Goal: Information Seeking & Learning: Find specific fact

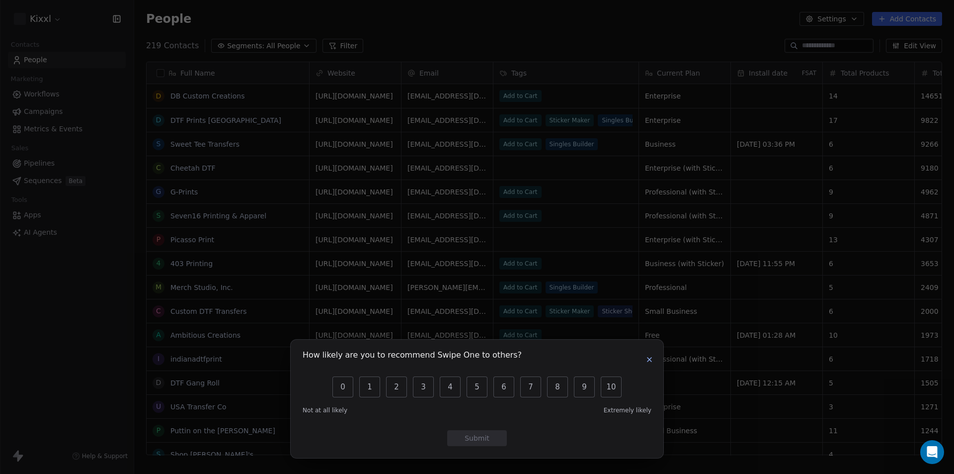
scroll to position [409, 812]
click at [645, 356] on button "button" at bounding box center [649, 359] width 12 height 12
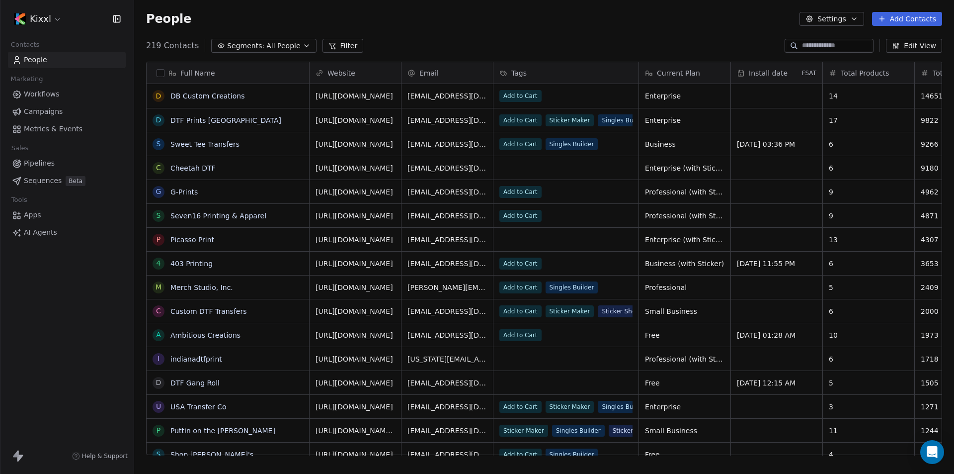
click at [803, 49] on input at bounding box center [837, 46] width 70 height 10
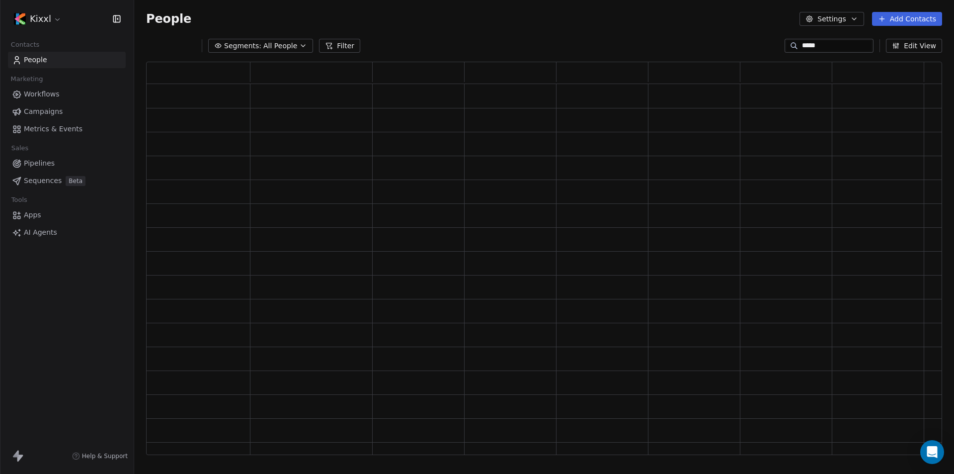
scroll to position [385, 789]
type input "*"
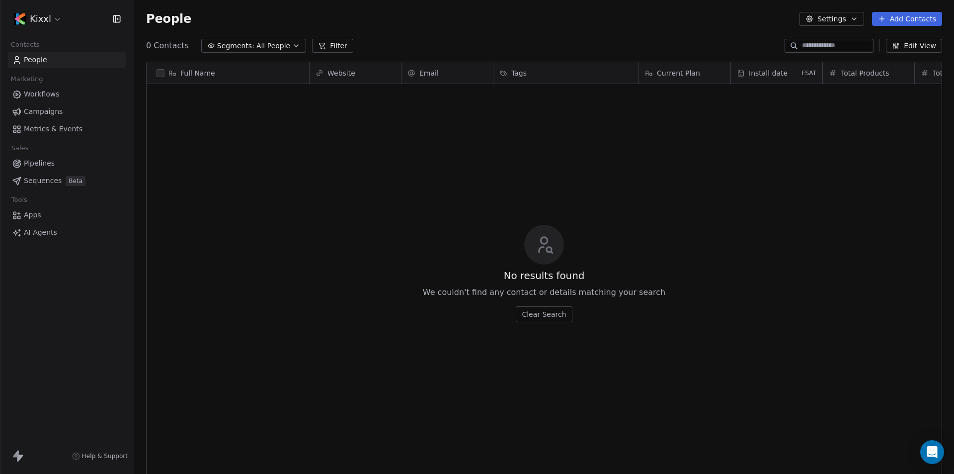
scroll to position [409, 812]
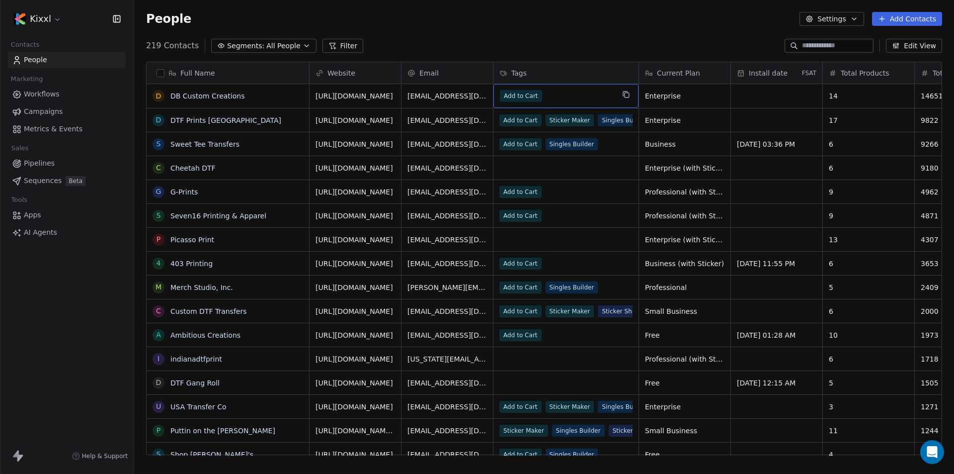
click at [578, 96] on div "Add to Cart" at bounding box center [557, 96] width 114 height 12
click at [607, 98] on div "Add to Cart" at bounding box center [557, 96] width 114 height 12
click at [589, 98] on div "Add to Cart" at bounding box center [557, 96] width 114 height 12
click at [580, 98] on div "Add to Cart" at bounding box center [557, 96] width 114 height 12
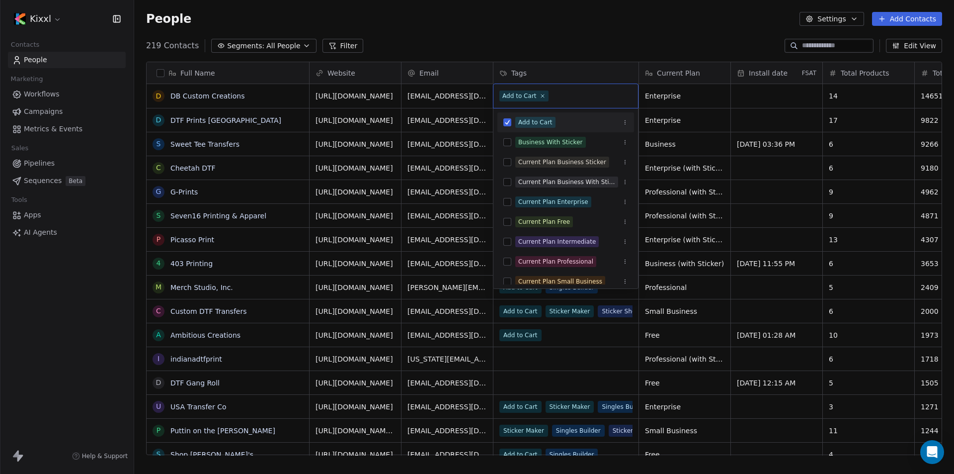
click at [572, 95] on input "text" at bounding box center [591, 95] width 81 height 11
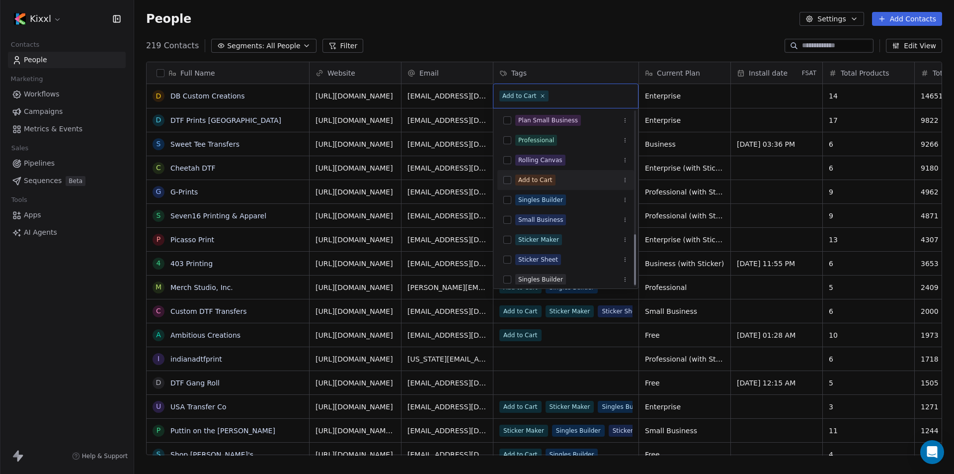
scroll to position [424, 0]
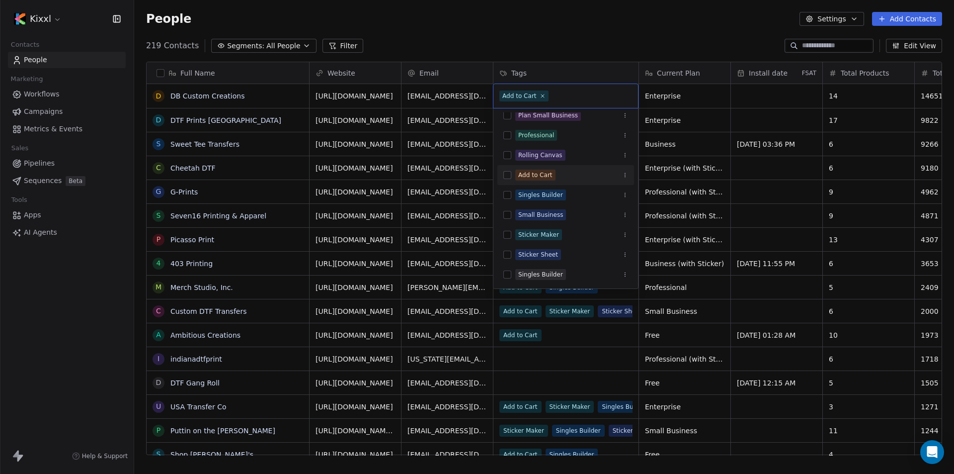
click at [625, 176] on icon "Suggestions" at bounding box center [625, 176] width 0 height 0
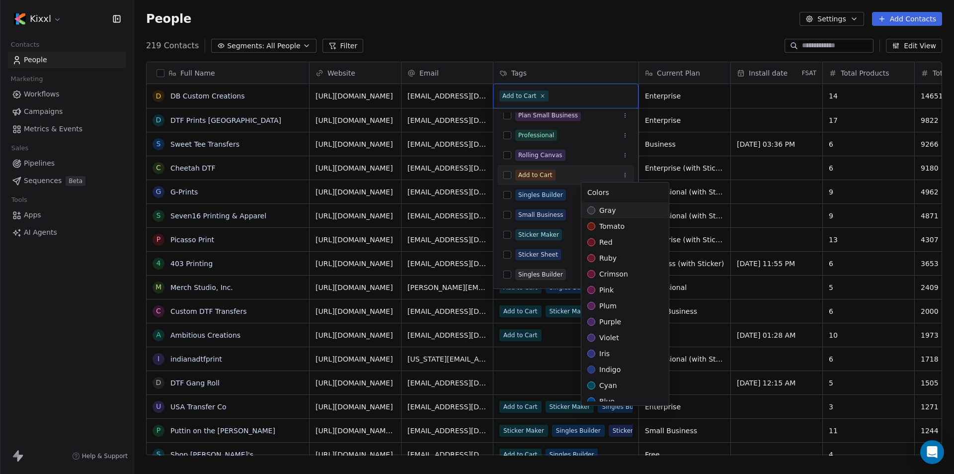
click at [94, 280] on html "Kixxl Contacts People Marketing Workflows Campaigns Metrics & Events Sales Pipe…" at bounding box center [477, 237] width 954 height 474
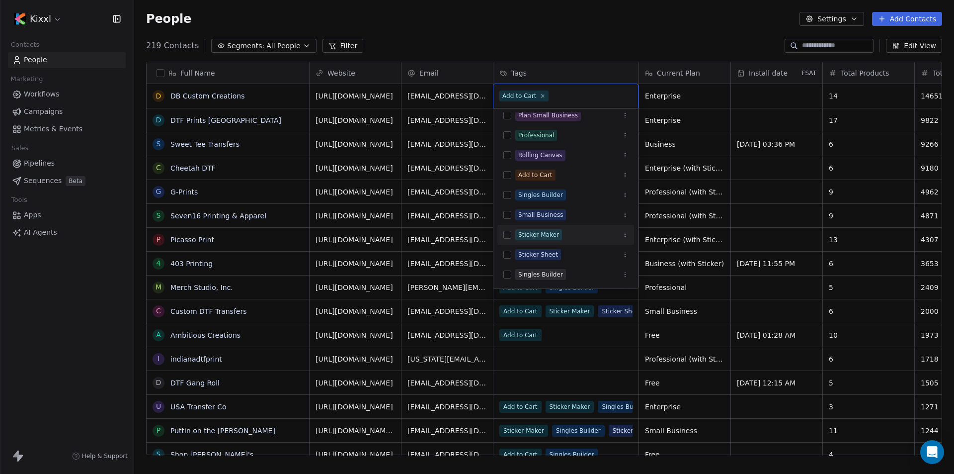
click at [518, 28] on html "Kixxl Contacts People Marketing Workflows Campaigns Metrics & Events Sales Pipe…" at bounding box center [477, 237] width 954 height 474
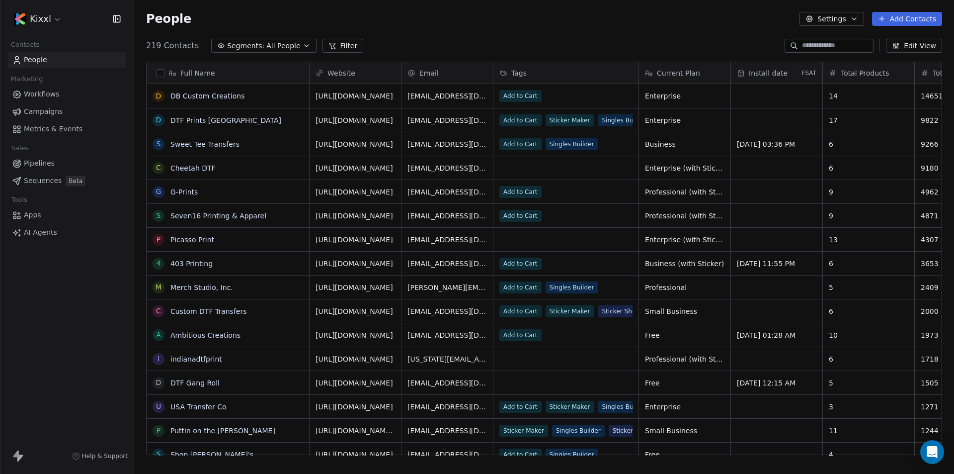
click at [910, 45] on button "Edit View" at bounding box center [914, 46] width 56 height 14
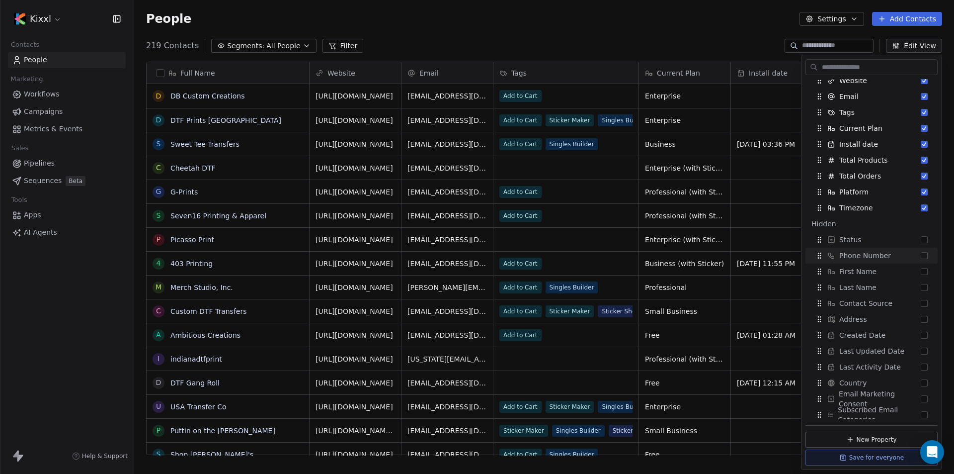
scroll to position [74, 0]
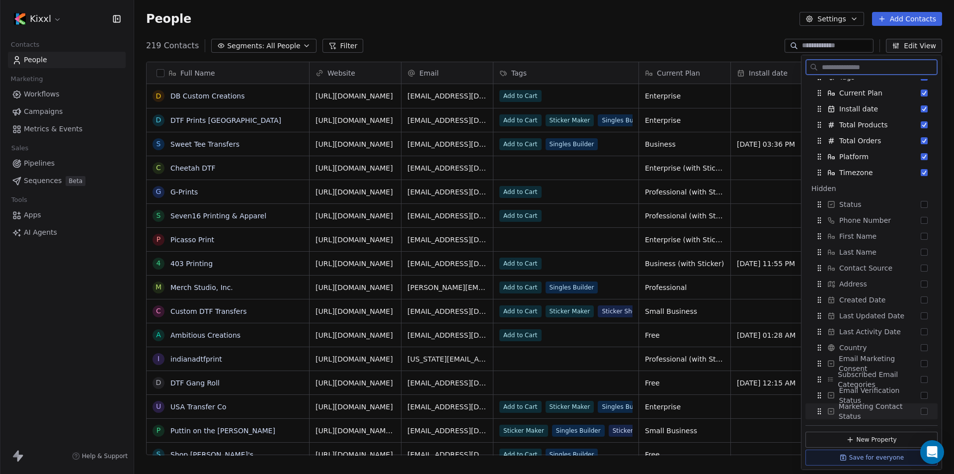
click at [895, 441] on button "New Property" at bounding box center [871, 439] width 132 height 16
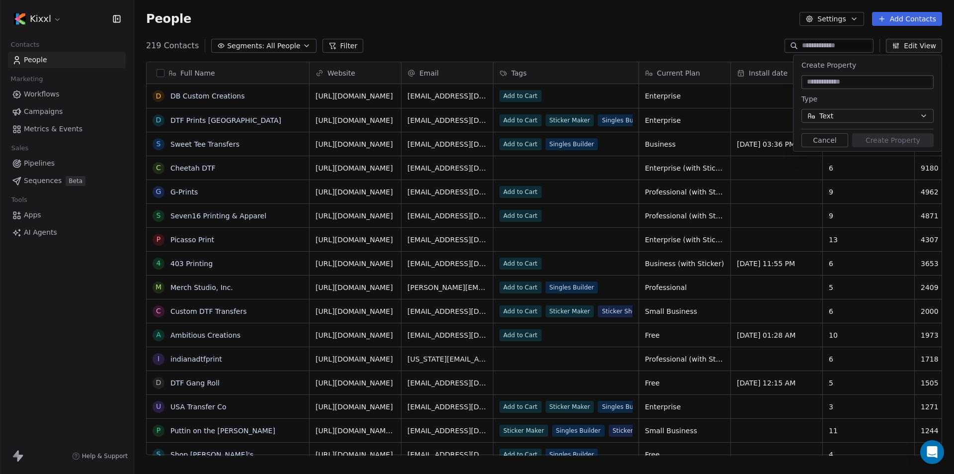
click at [845, 113] on button "Text" at bounding box center [867, 116] width 132 height 14
type input "***"
click at [641, 29] on div "People Settings Add Contacts" at bounding box center [544, 19] width 820 height 38
click at [816, 145] on button "Cancel" at bounding box center [824, 140] width 47 height 14
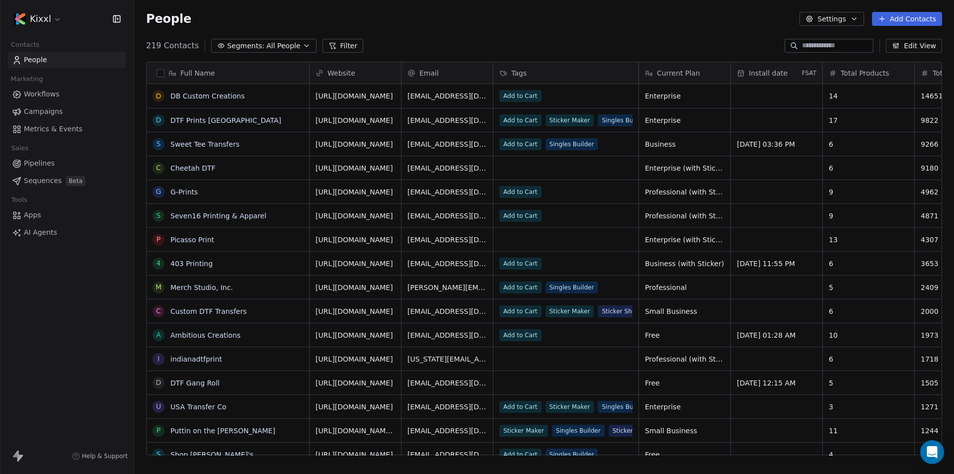
click at [907, 48] on button "Edit View" at bounding box center [914, 46] width 56 height 14
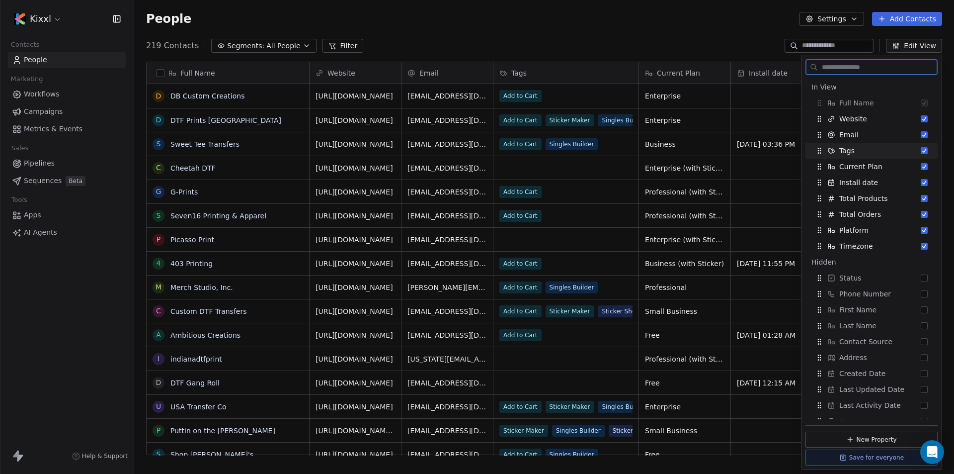
click at [832, 153] on icon "Suggestions" at bounding box center [831, 151] width 8 height 8
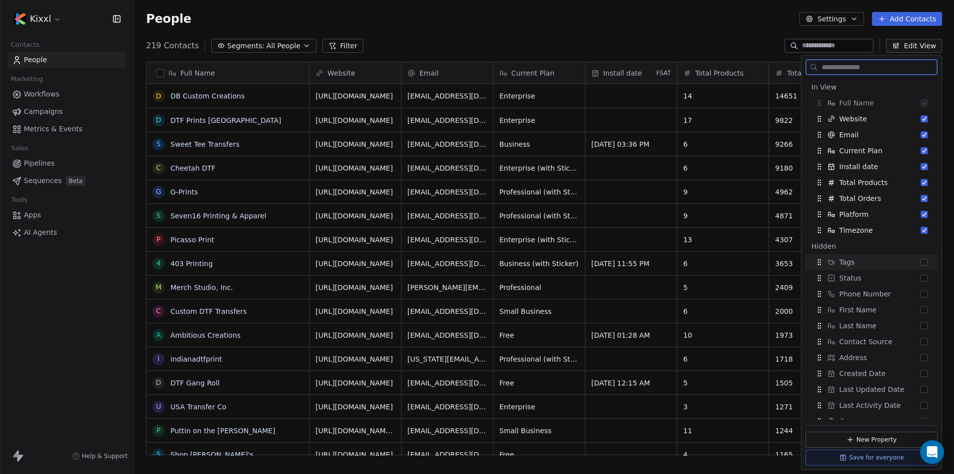
click at [875, 257] on div "Tags" at bounding box center [871, 262] width 124 height 16
click at [660, 0] on div "People Settings Add Contacts" at bounding box center [544, 19] width 820 height 38
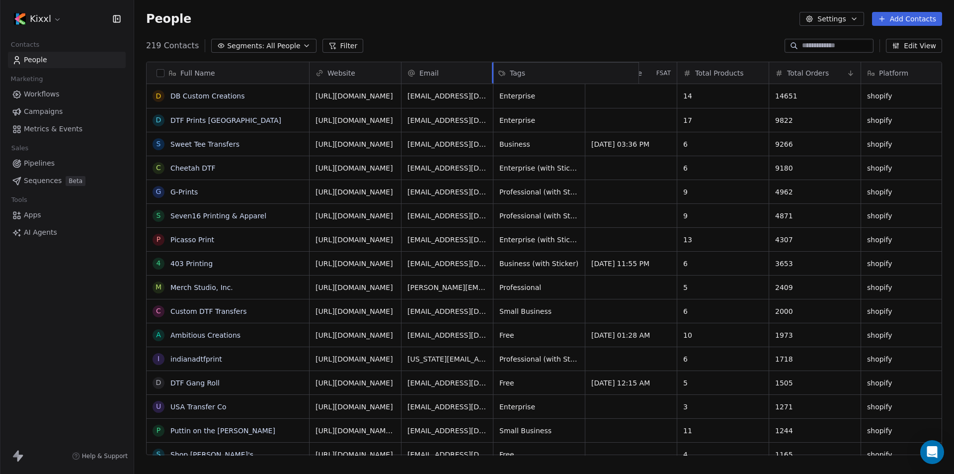
drag, startPoint x: 879, startPoint y: 68, endPoint x: 617, endPoint y: 69, distance: 262.4
click at [617, 69] on div "Full Name D DB Custom Creations D DTF Prints Canada S Sweet Tee Transfers C Che…" at bounding box center [544, 258] width 795 height 393
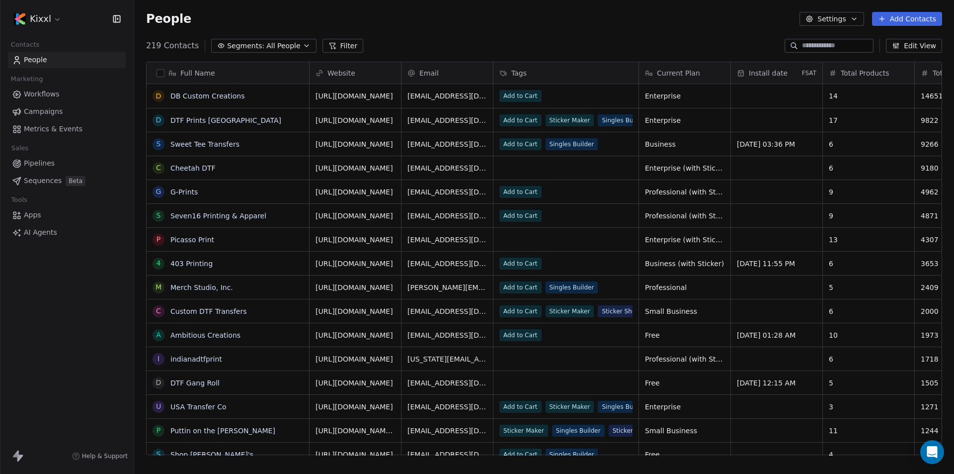
click at [811, 49] on input at bounding box center [837, 46] width 70 height 10
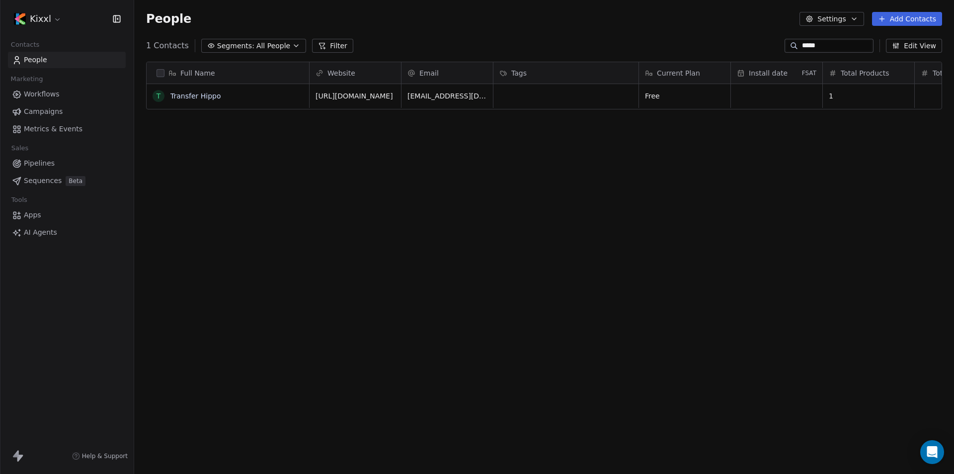
scroll to position [409, 812]
type input "*****"
click at [194, 99] on link "Transfer Hippo" at bounding box center [195, 96] width 51 height 8
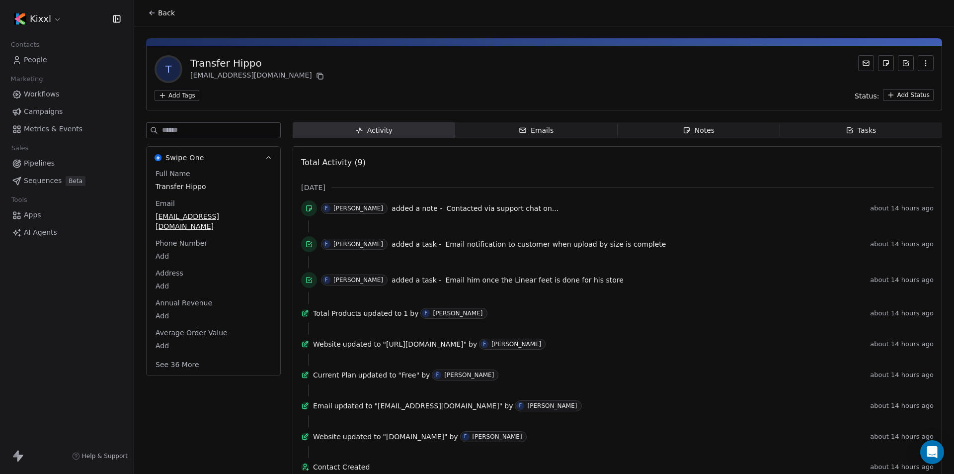
click at [182, 99] on html "Kixxl Contacts People Marketing Workflows Campaigns Metrics & Events Sales Pipe…" at bounding box center [477, 237] width 954 height 474
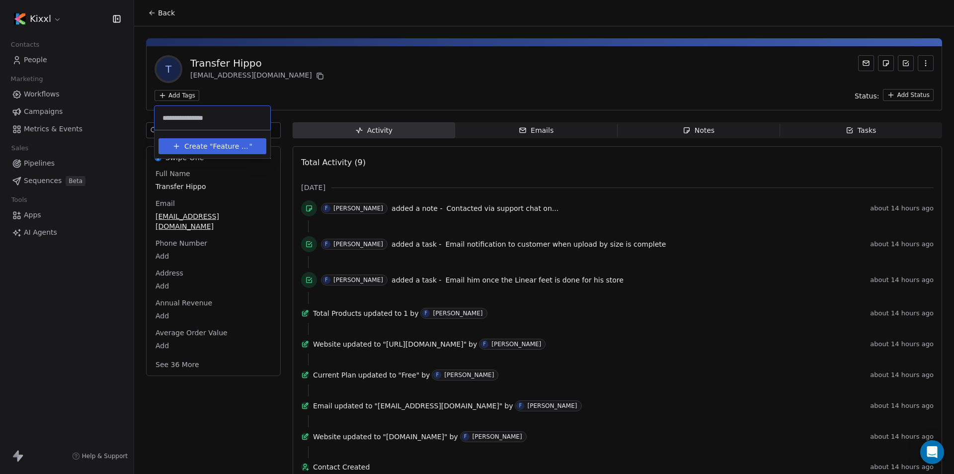
type input "**********"
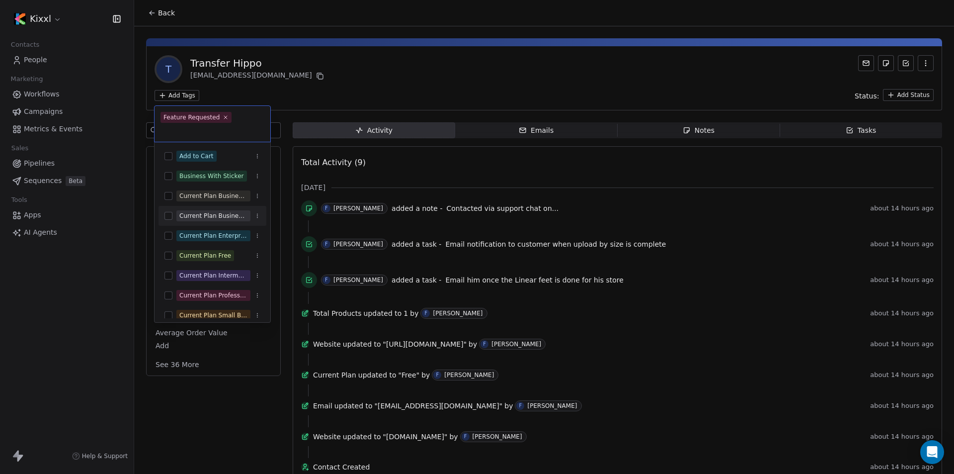
click at [311, 92] on html "Kixxl Contacts People Marketing Workflows Campaigns Metrics & Events Sales Pipe…" at bounding box center [477, 237] width 954 height 474
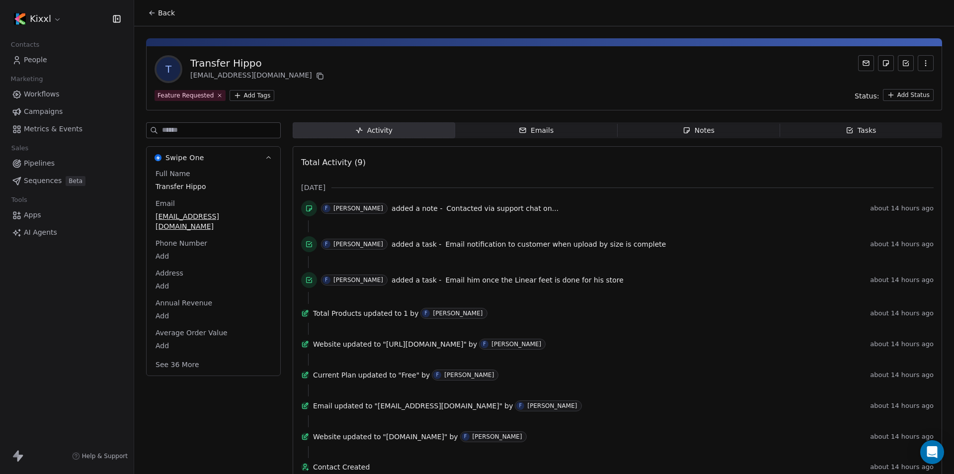
click at [163, 14] on span "Back" at bounding box center [166, 13] width 17 height 10
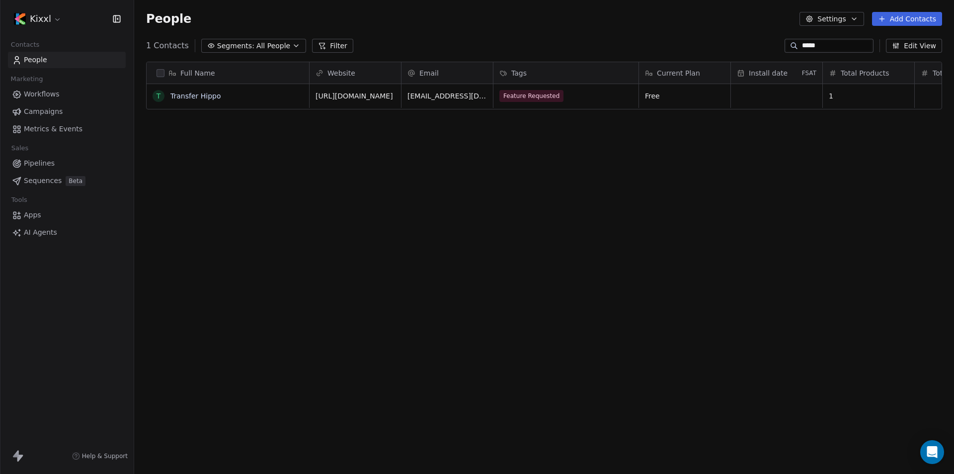
scroll to position [409, 812]
drag, startPoint x: 827, startPoint y: 42, endPoint x: 639, endPoint y: 41, distance: 188.3
click at [632, 42] on div "1 Contacts Segments: All People Filter ***** Edit View" at bounding box center [544, 46] width 820 height 16
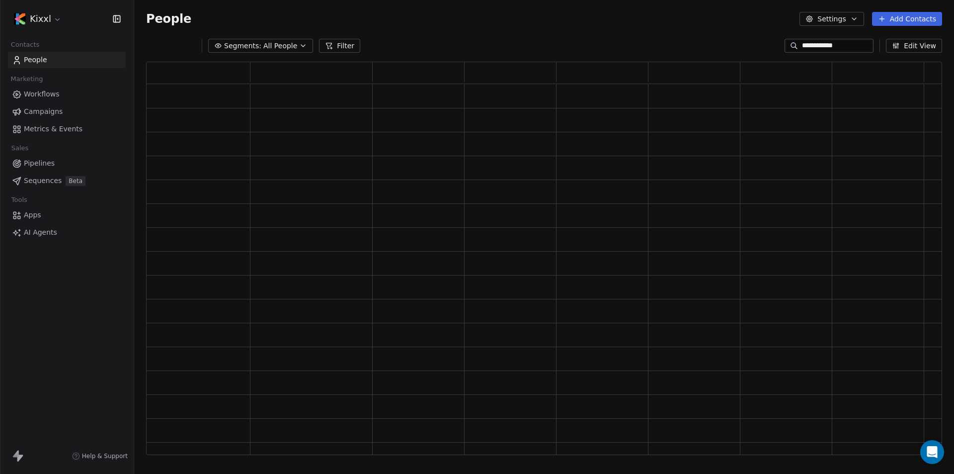
scroll to position [385, 789]
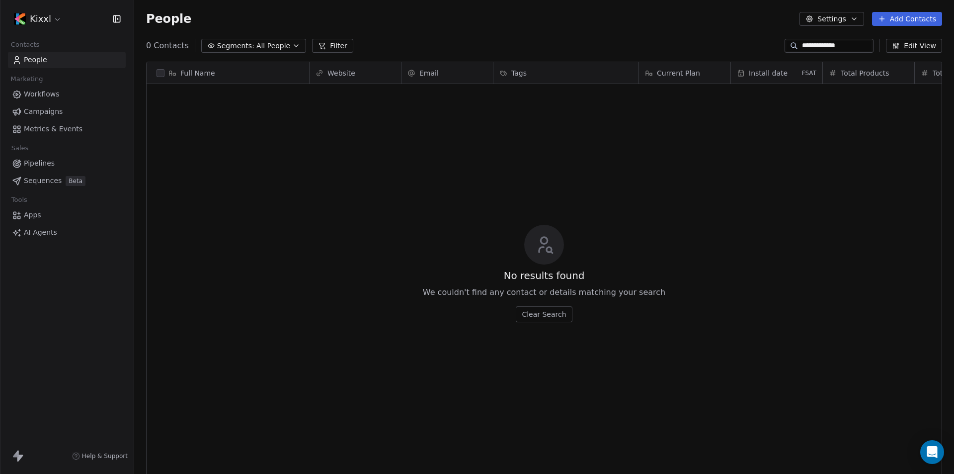
type input "**********"
drag, startPoint x: 842, startPoint y: 48, endPoint x: 664, endPoint y: 51, distance: 177.9
click at [676, 48] on div "**********" at bounding box center [544, 46] width 820 height 16
type input "*****"
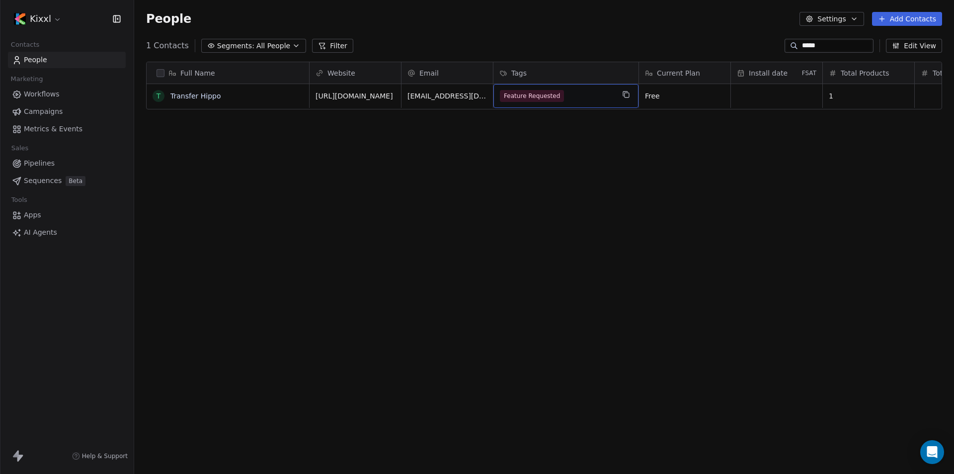
click at [571, 97] on div "Feature Requested" at bounding box center [557, 96] width 114 height 12
click at [571, 99] on div "Feature Requested" at bounding box center [557, 96] width 114 height 12
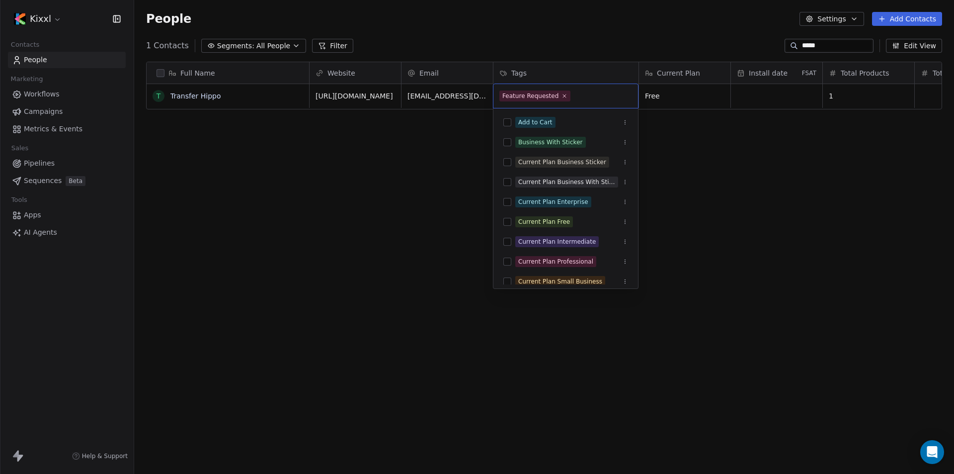
click at [572, 99] on input "text" at bounding box center [602, 95] width 60 height 11
click at [561, 96] on icon at bounding box center [564, 95] width 6 height 6
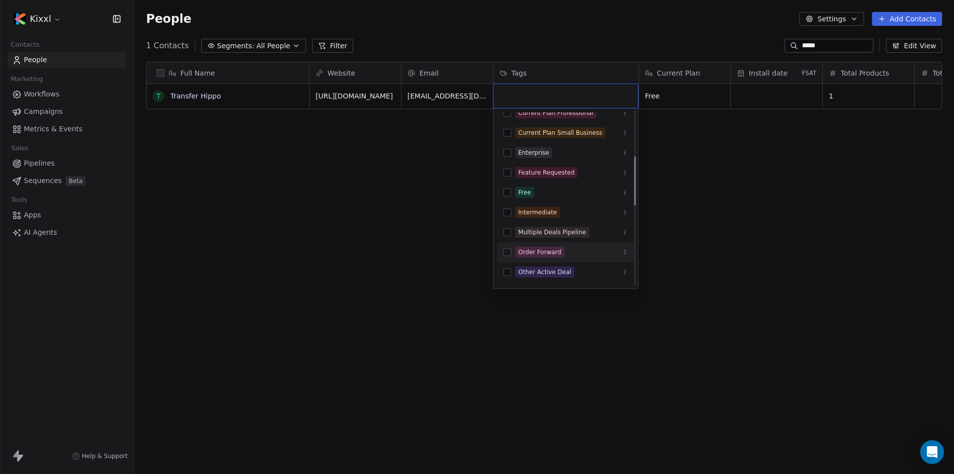
scroll to position [146, 0]
click at [626, 176] on icon "Suggestions" at bounding box center [625, 175] width 6 height 6
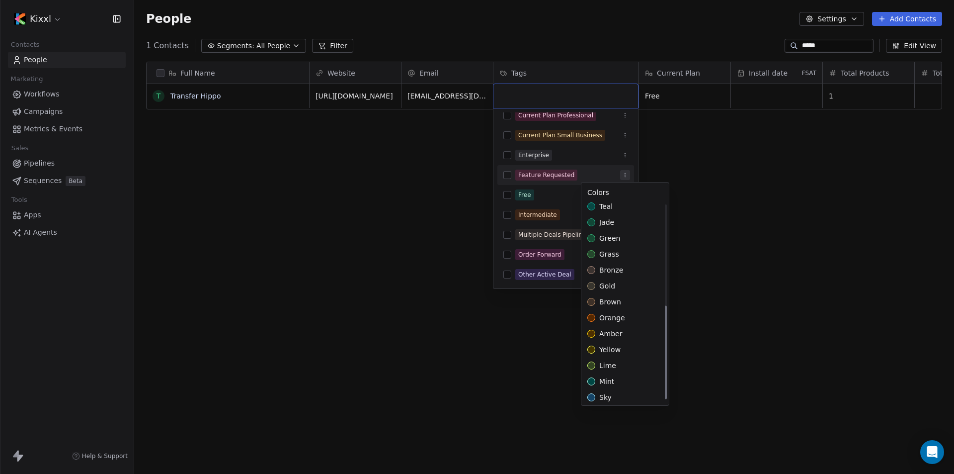
scroll to position [215, 0]
click at [774, 288] on html "Kixxl Contacts People Marketing Workflows Campaigns Metrics & Events Sales Pipe…" at bounding box center [477, 237] width 954 height 474
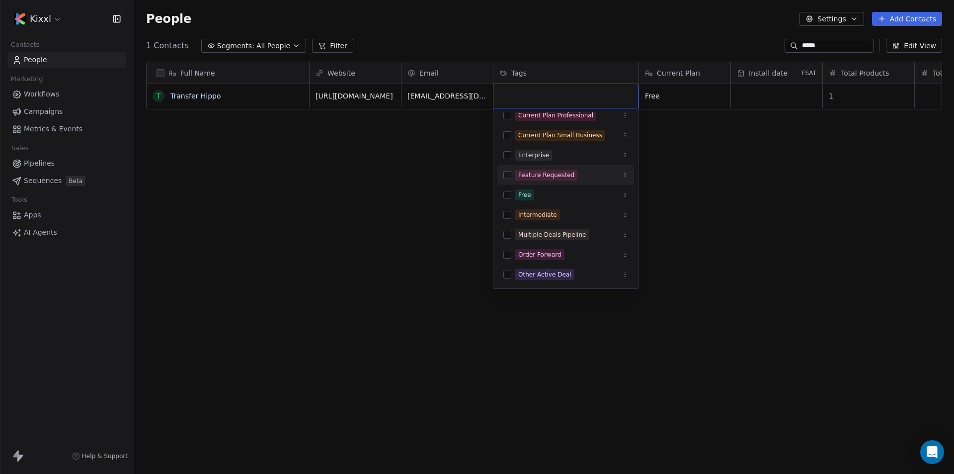
click at [851, 162] on html "Kixxl Contacts People Marketing Workflows Campaigns Metrics & Events Sales Pipe…" at bounding box center [477, 237] width 954 height 474
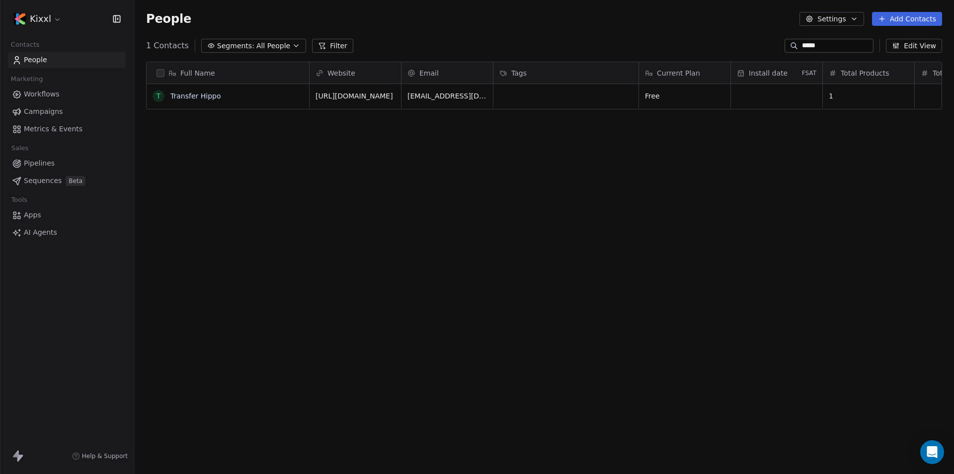
click at [317, 47] on button "Filter" at bounding box center [332, 46] width 41 height 14
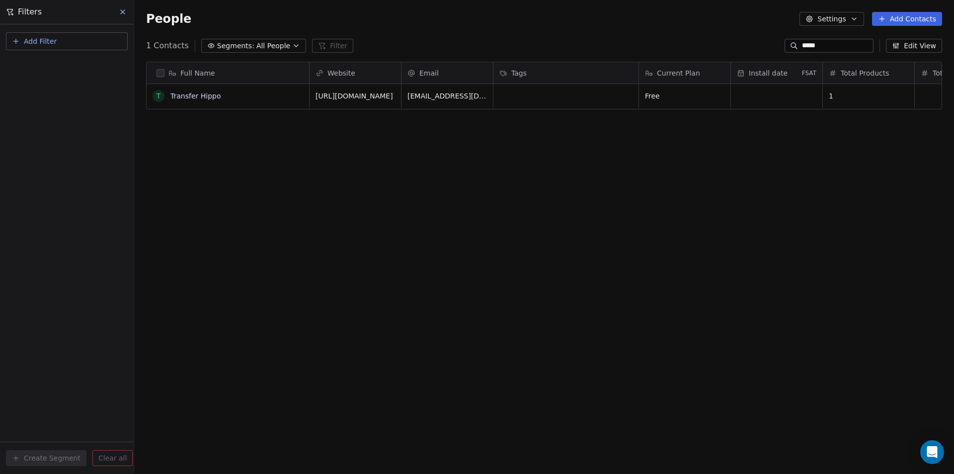
click at [91, 41] on button "Add Filter" at bounding box center [67, 41] width 122 height 18
click at [120, 8] on html "Kixxl Contacts People Marketing Workflows Campaigns Metrics & Events Sales Pipe…" at bounding box center [477, 237] width 954 height 474
click at [374, 162] on div "Full Name T Transfer Hippo Website Email Tags Current Plan Install date FSAT To…" at bounding box center [544, 262] width 820 height 417
click at [183, 93] on link "Transfer Hippo" at bounding box center [195, 96] width 51 height 8
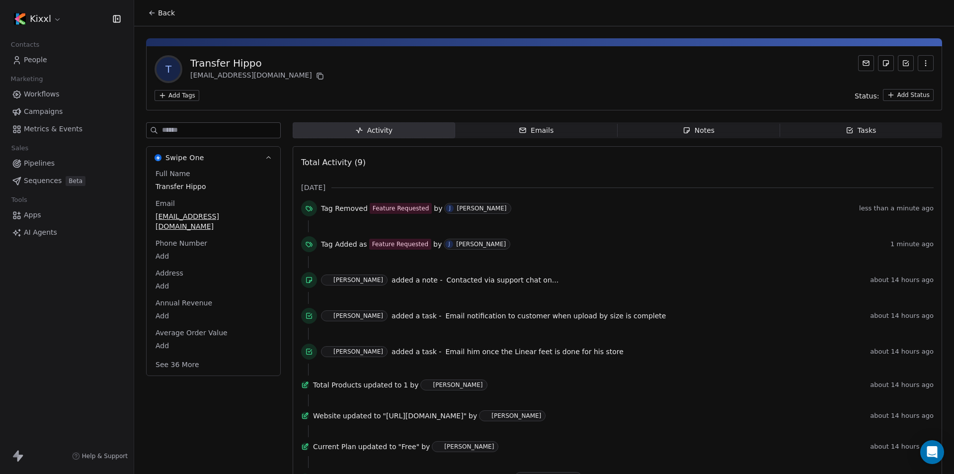
click at [839, 139] on div "Activity Activity Emails Emails Notes Notes Tasks Tasks Total Activity (9) [DAT…" at bounding box center [617, 340] width 649 height 437
click at [846, 132] on icon "button" at bounding box center [850, 130] width 8 height 8
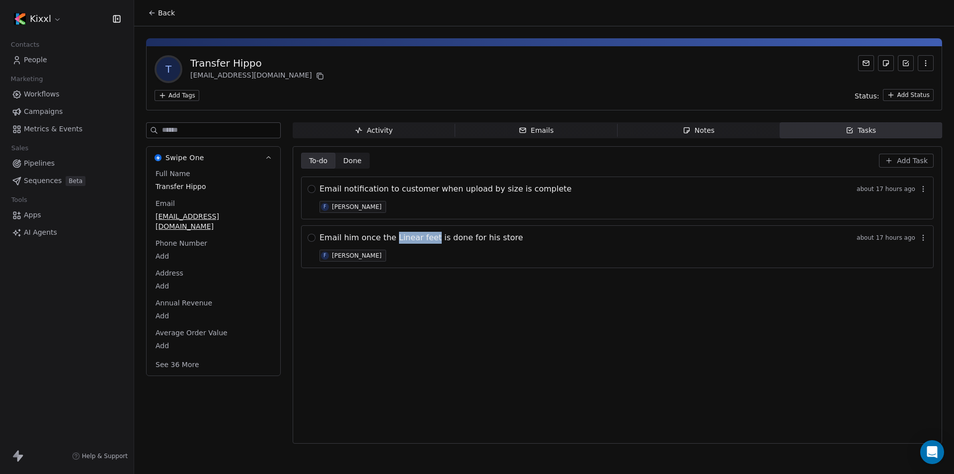
copy span "Linear feet"
drag, startPoint x: 395, startPoint y: 238, endPoint x: 432, endPoint y: 244, distance: 37.8
click at [432, 244] on div "Email him once the Linear feet is done for his store about 17 hours ago F [PERS…" at bounding box center [624, 247] width 608 height 30
click at [175, 127] on input at bounding box center [221, 130] width 118 height 15
click at [140, 12] on div "Back" at bounding box center [544, 13] width 820 height 26
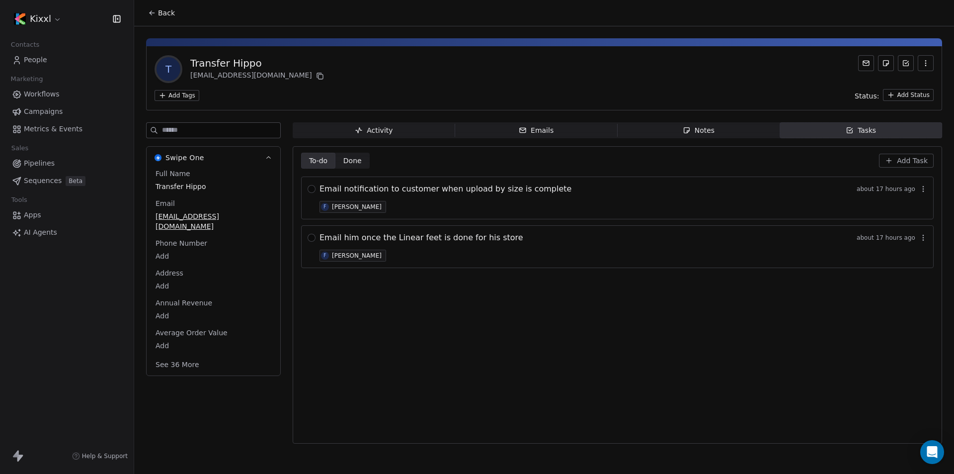
click at [147, 12] on button "Back" at bounding box center [161, 13] width 39 height 18
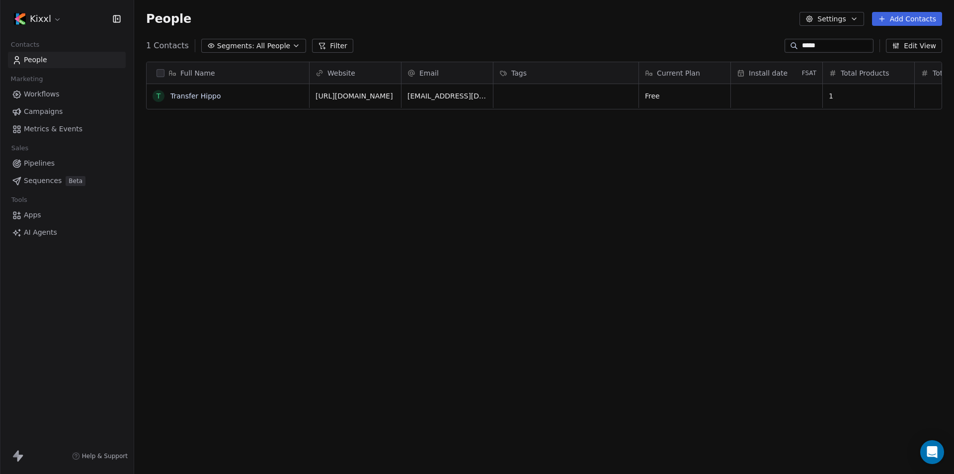
scroll to position [409, 812]
click at [807, 50] on input "*****" at bounding box center [837, 46] width 70 height 10
paste input "******"
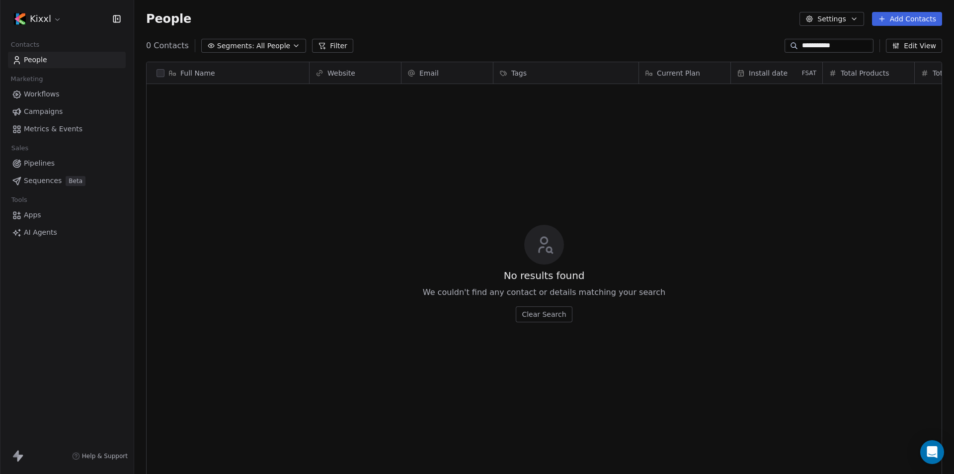
type input "**********"
click at [549, 321] on button "Clear Search" at bounding box center [544, 314] width 56 height 16
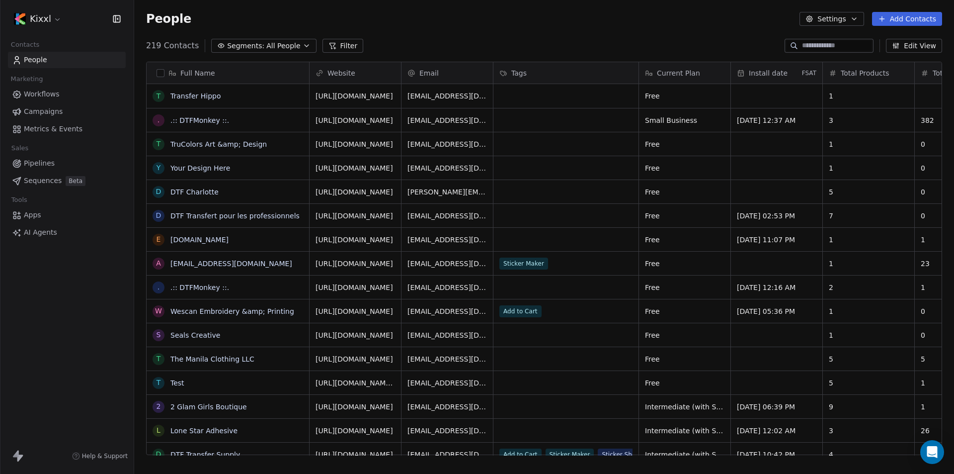
click at [839, 44] on input at bounding box center [837, 46] width 70 height 10
paste input "**********"
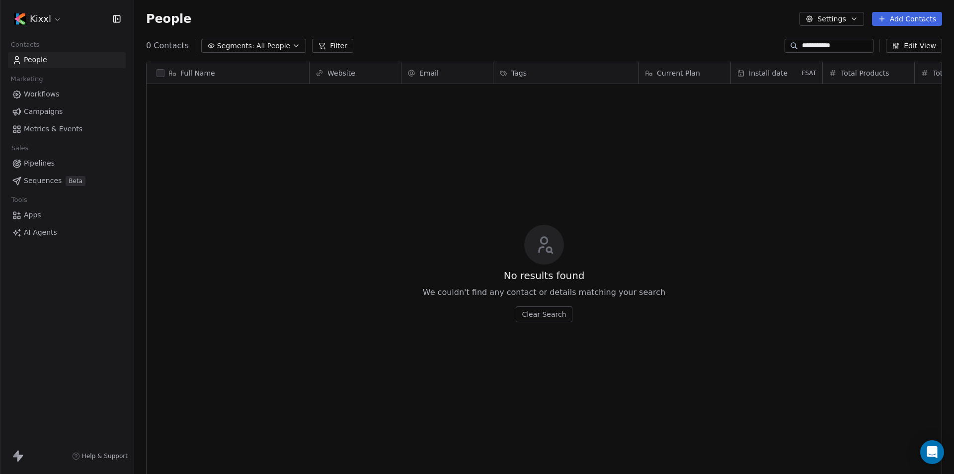
type input "**********"
